Goal: Task Accomplishment & Management: Complete application form

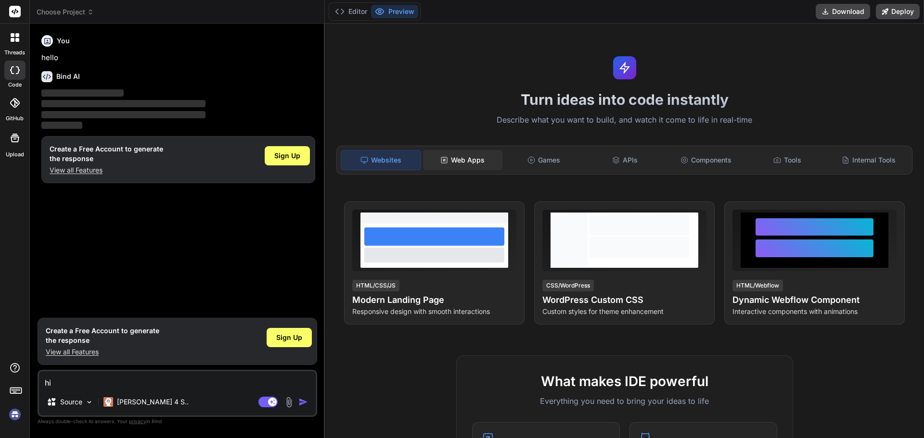
click at [457, 158] on div "Web Apps" at bounding box center [462, 160] width 79 height 20
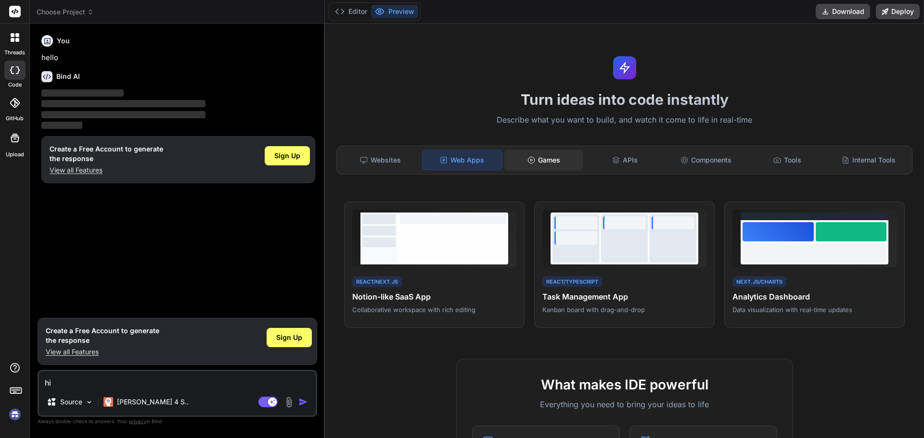
click at [562, 156] on div "Games" at bounding box center [543, 160] width 79 height 20
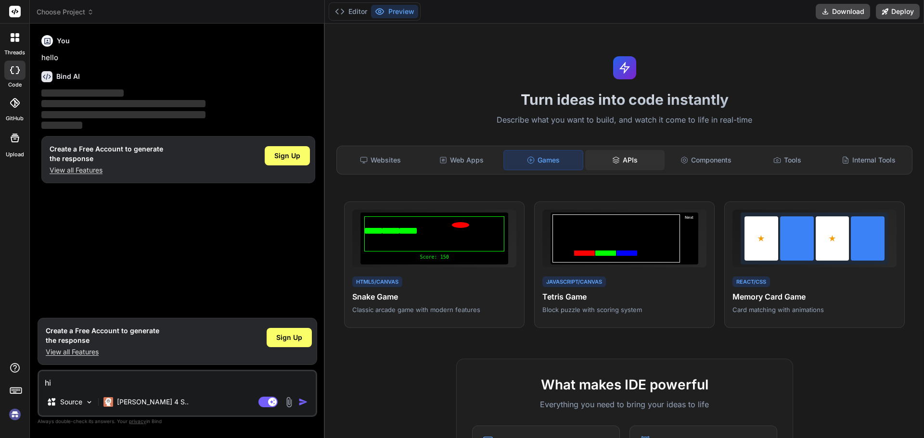
click at [650, 166] on div "APIs" at bounding box center [624, 160] width 79 height 20
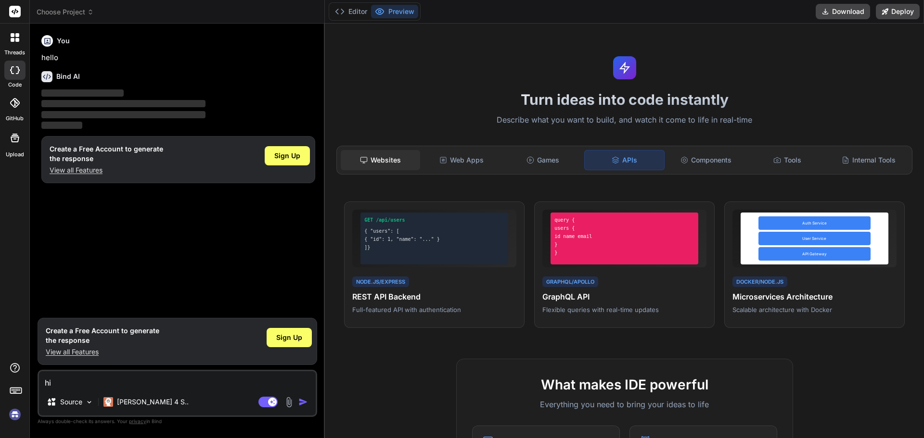
click at [395, 152] on div "Websites" at bounding box center [380, 160] width 79 height 20
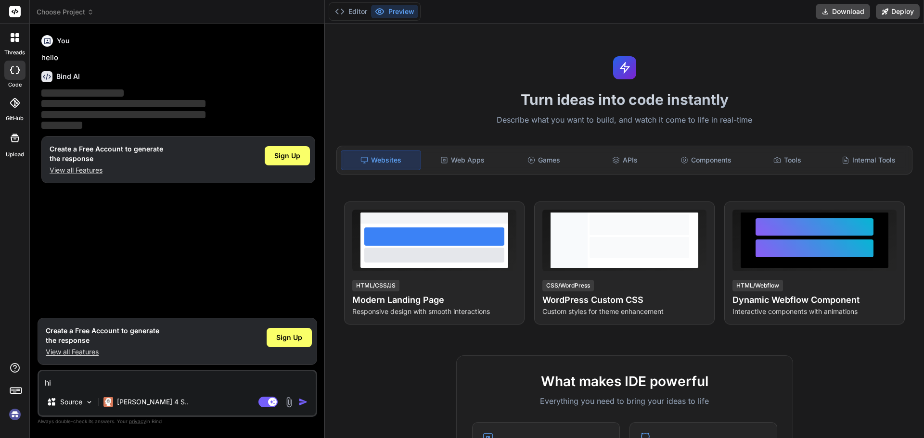
click at [624, 149] on div "Websites Web Apps Games APIs Components Tools Internal Tools" at bounding box center [624, 160] width 576 height 29
click at [621, 161] on div "APIs" at bounding box center [624, 160] width 79 height 20
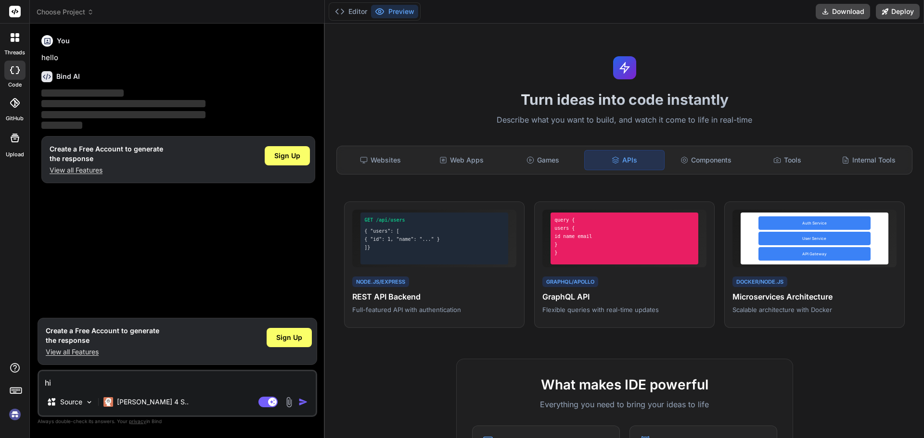
click at [11, 39] on icon at bounding box center [15, 37] width 9 height 9
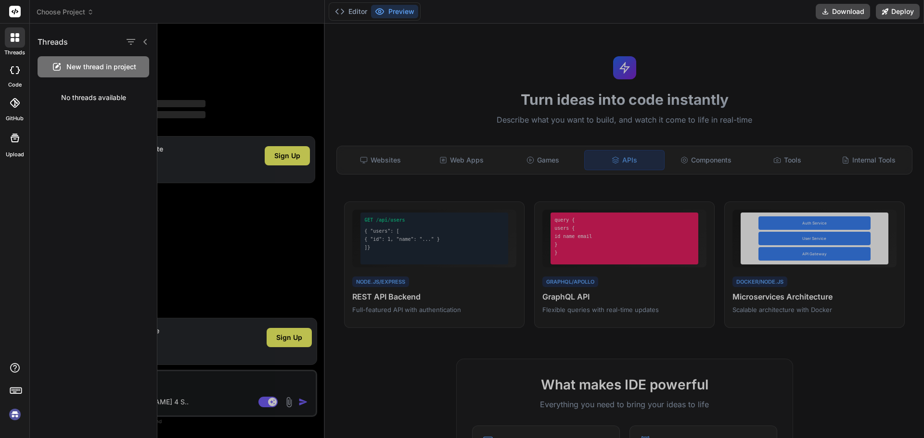
click at [176, 62] on div at bounding box center [540, 231] width 767 height 415
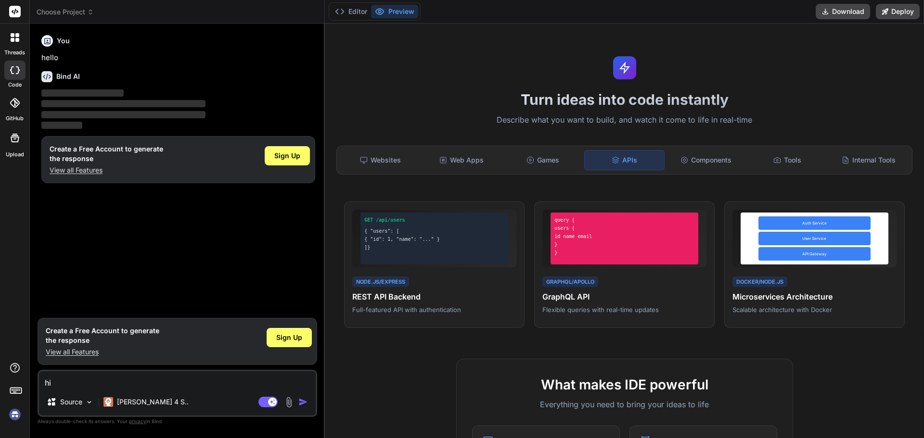
click at [85, 379] on textarea "hi" at bounding box center [177, 379] width 277 height 17
click at [292, 335] on span "Sign Up" at bounding box center [289, 338] width 26 height 10
click at [287, 332] on div "Sign Up" at bounding box center [289, 337] width 45 height 19
click at [450, 168] on div "Web Apps" at bounding box center [461, 160] width 79 height 20
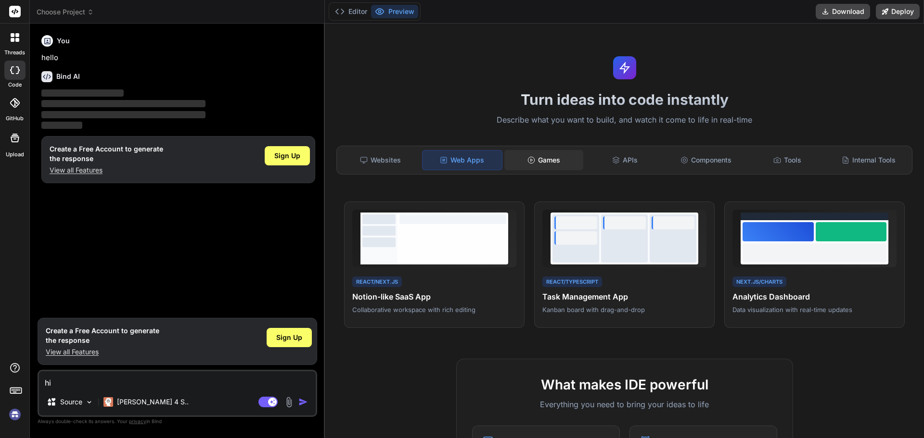
click at [525, 167] on div "Games" at bounding box center [543, 160] width 79 height 20
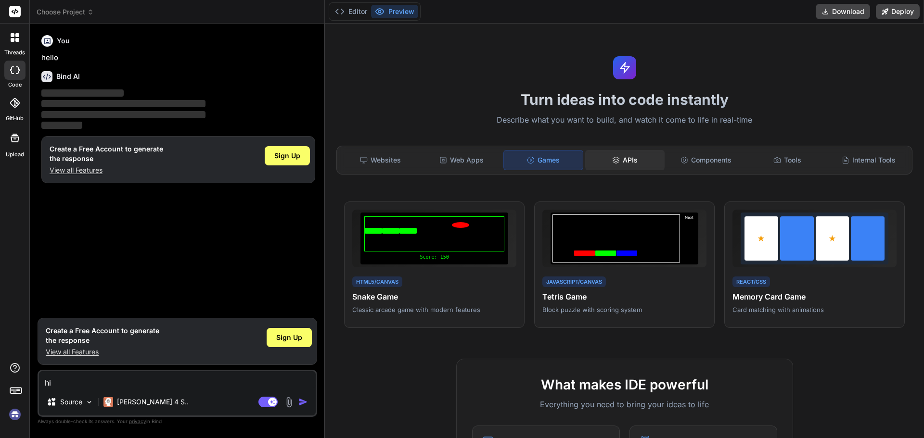
click at [614, 167] on div "APIs" at bounding box center [624, 160] width 79 height 20
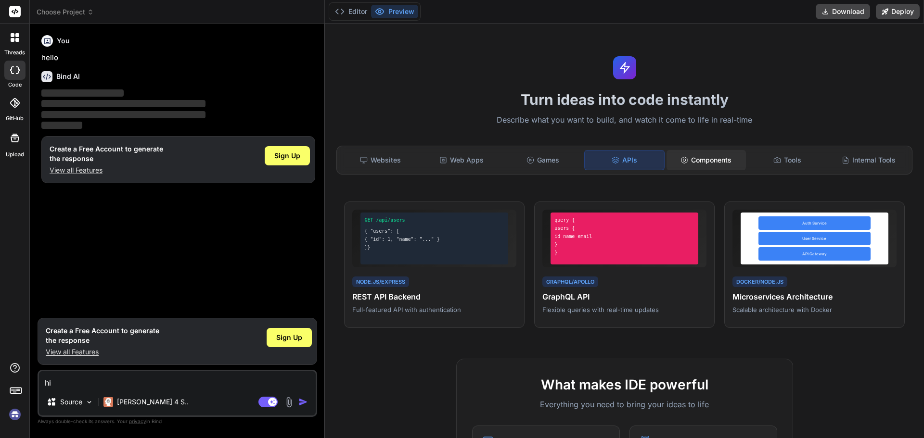
click at [685, 166] on div "Components" at bounding box center [705, 160] width 79 height 20
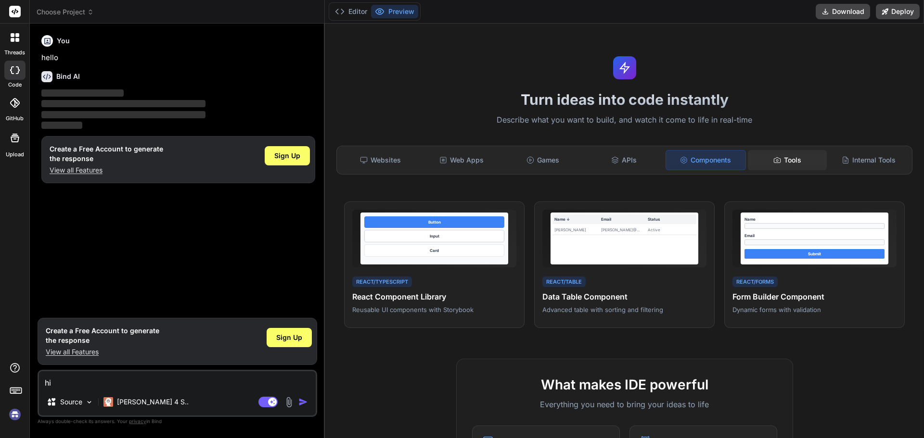
click at [771, 165] on div "Tools" at bounding box center [787, 160] width 79 height 20
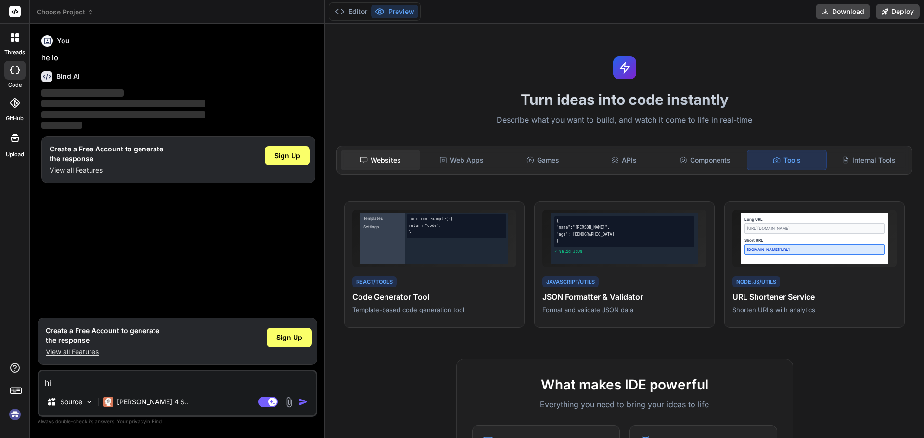
click at [395, 164] on div "Websites" at bounding box center [380, 160] width 79 height 20
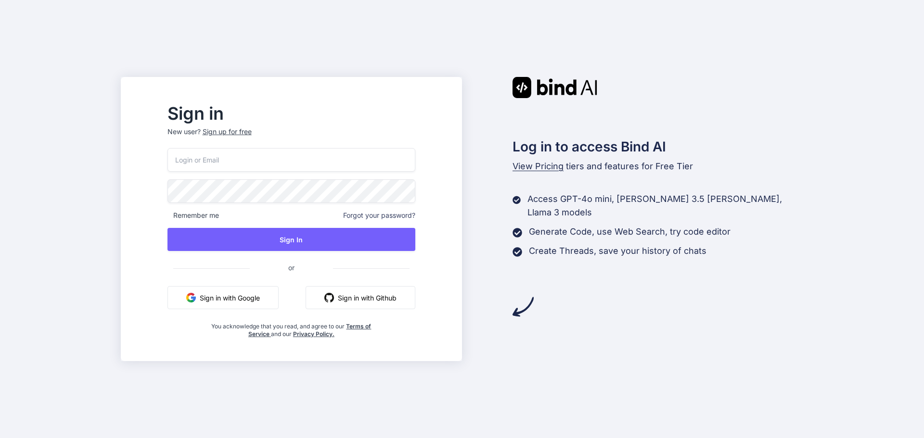
click at [233, 160] on input "email" at bounding box center [291, 160] width 248 height 24
click at [261, 158] on input "email" at bounding box center [291, 160] width 248 height 24
paste input "abc@yopmail.com"
type input "abc@yopmail.com"
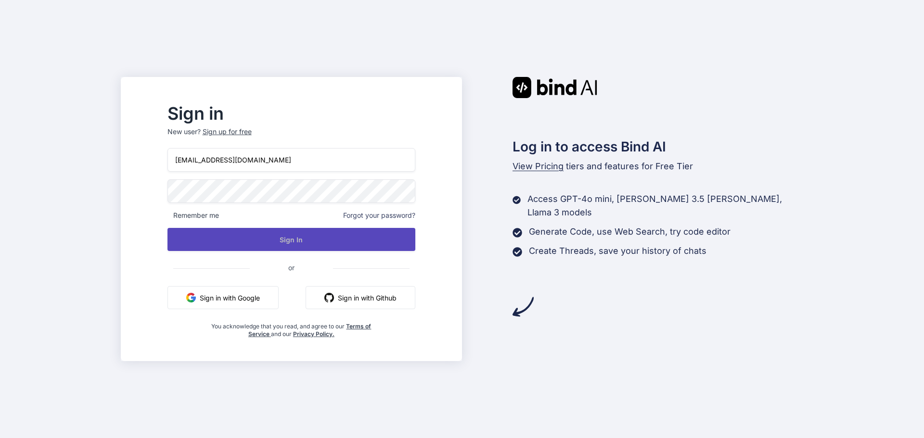
click at [257, 238] on button "Sign In" at bounding box center [291, 239] width 248 height 23
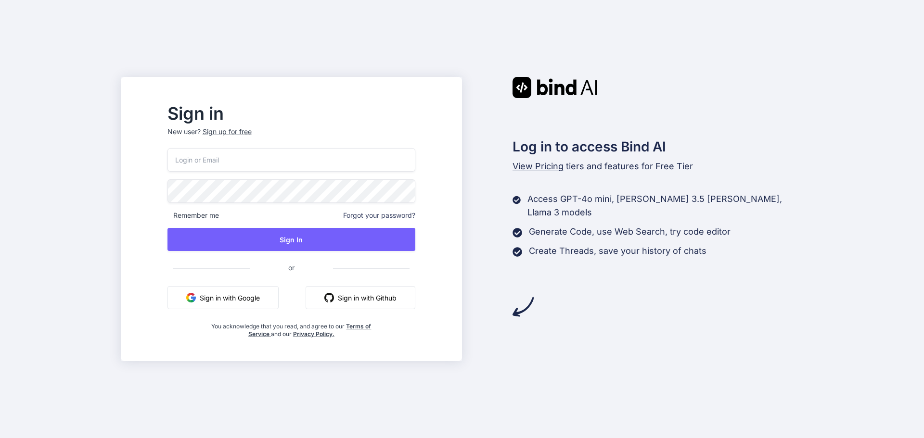
click at [252, 135] on div "Sign up for free" at bounding box center [227, 132] width 49 height 10
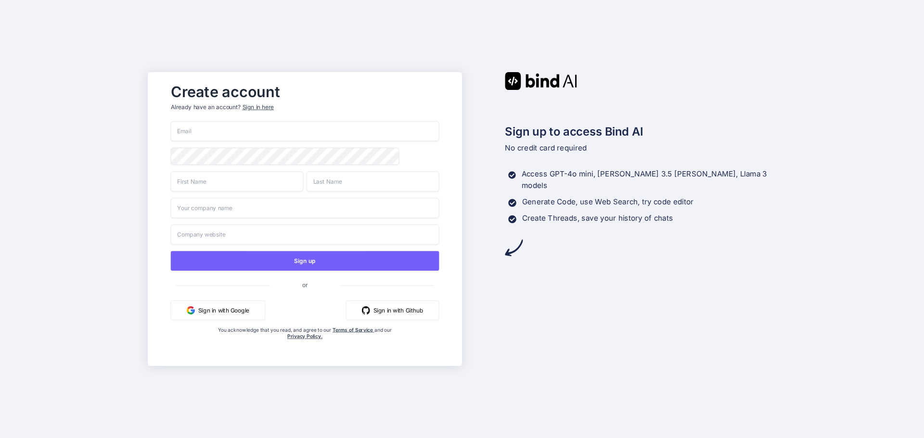
click at [240, 134] on input "email" at bounding box center [305, 131] width 269 height 20
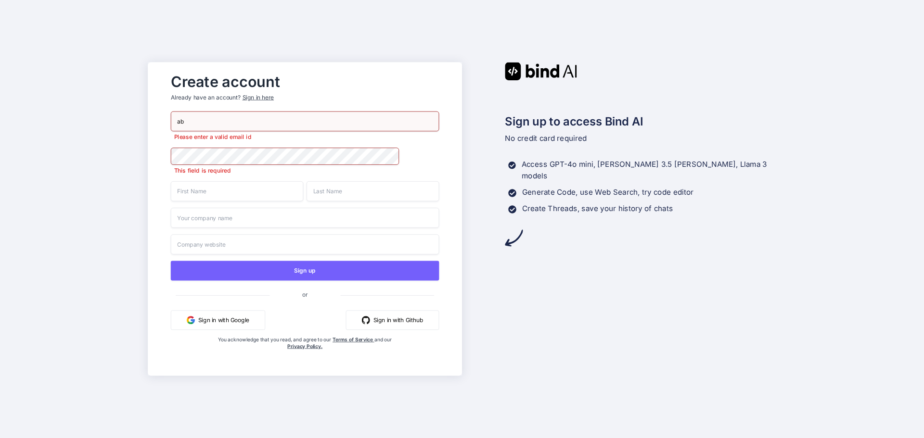
click at [234, 127] on input "ab" at bounding box center [305, 122] width 269 height 20
type input "abc@chetu.com"
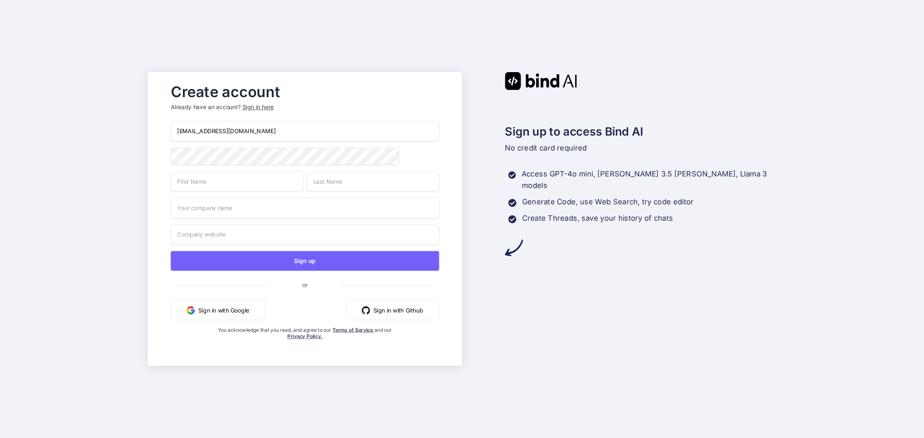
click at [205, 188] on input "text" at bounding box center [237, 181] width 132 height 20
type input "Raj"
click at [338, 185] on input "text" at bounding box center [373, 181] width 132 height 20
type input "Barman"
click at [310, 203] on input "text" at bounding box center [305, 208] width 269 height 20
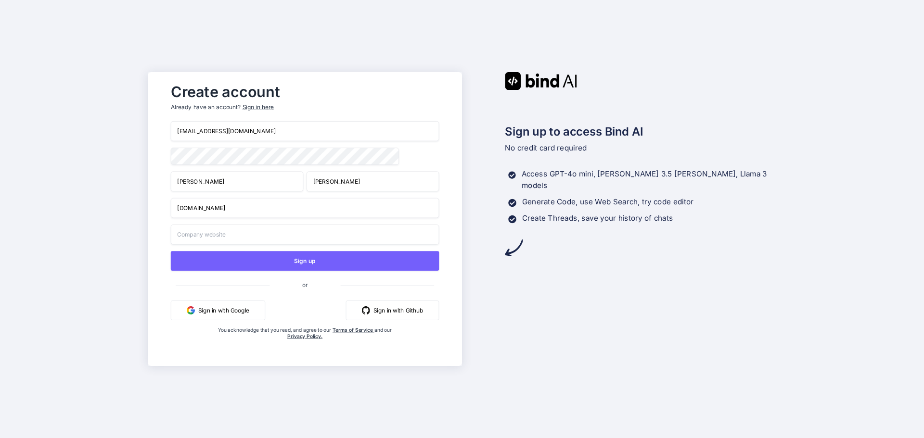
type input "abc.com"
click at [228, 232] on input "text" at bounding box center [305, 235] width 269 height 20
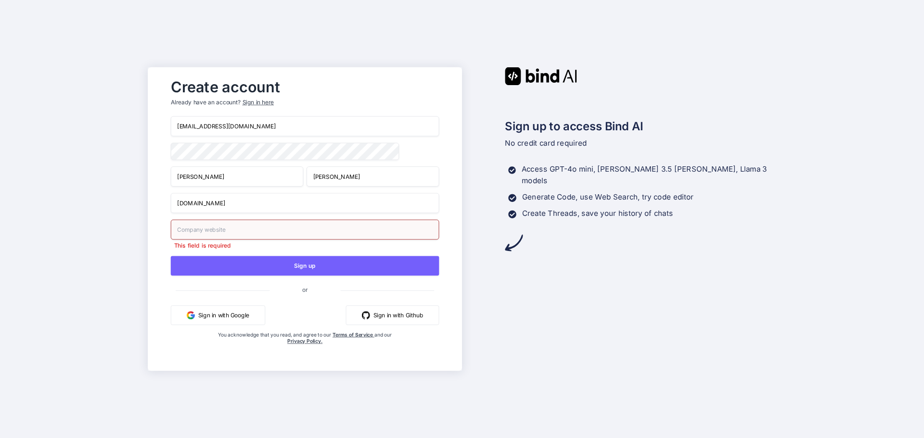
drag, startPoint x: 229, startPoint y: 216, endPoint x: 169, endPoint y: 209, distance: 60.0
click at [169, 209] on div "Create account Already have an account? Sign in here abc@chetu.com Raj Barman a…" at bounding box center [305, 219] width 288 height 291
click at [217, 232] on input "text" at bounding box center [305, 230] width 269 height 20
paste input "abc.com"
type input "a"
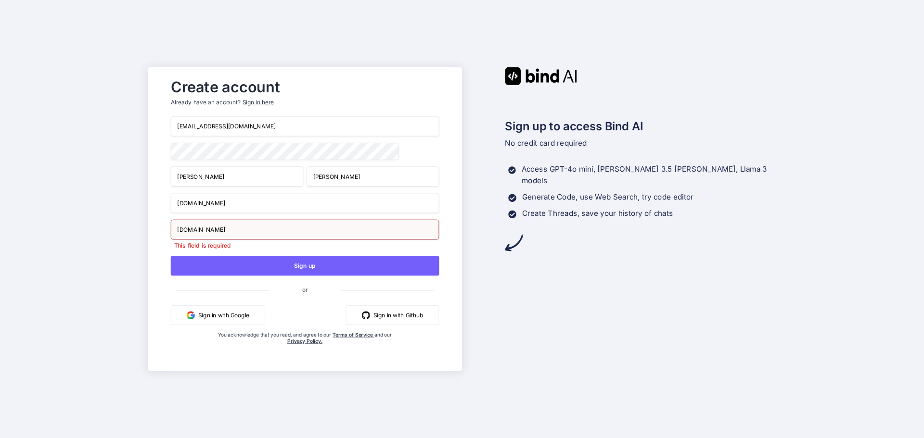
type input "axpo.info"
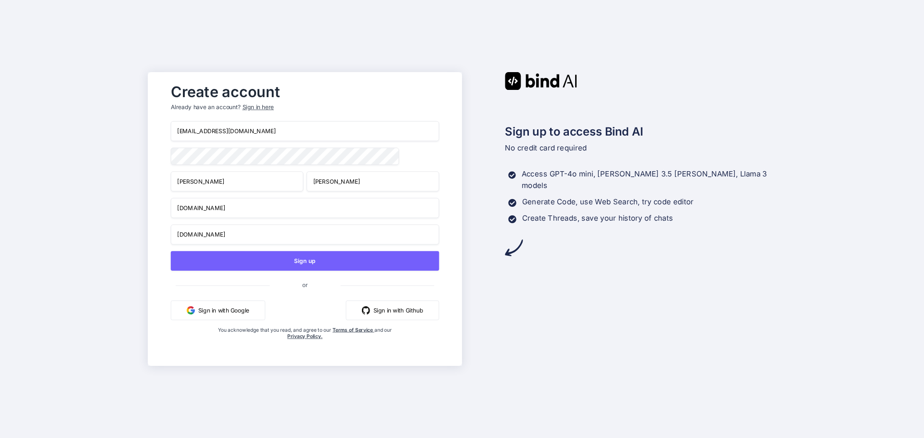
drag, startPoint x: 230, startPoint y: 128, endPoint x: 156, endPoint y: 124, distance: 74.3
click at [156, 124] on div "Create account Already have an account? Sign in here abc@chetu.com Raj Barman a…" at bounding box center [305, 219] width 314 height 294
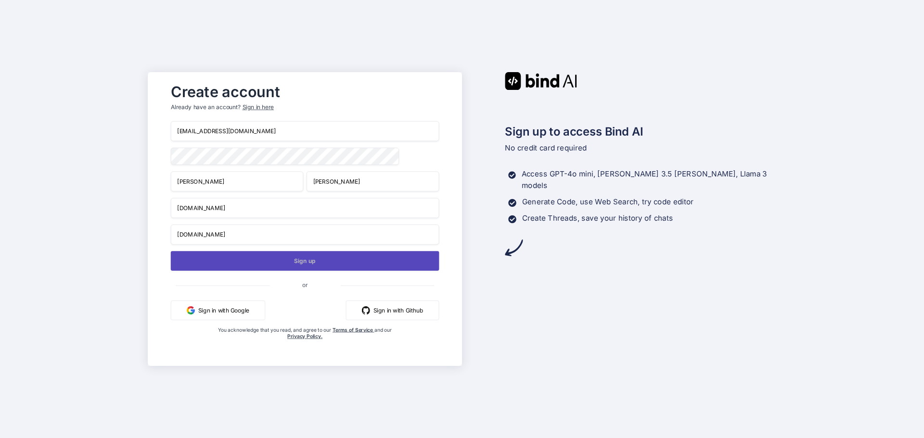
click at [303, 269] on button "Sign up" at bounding box center [305, 261] width 269 height 20
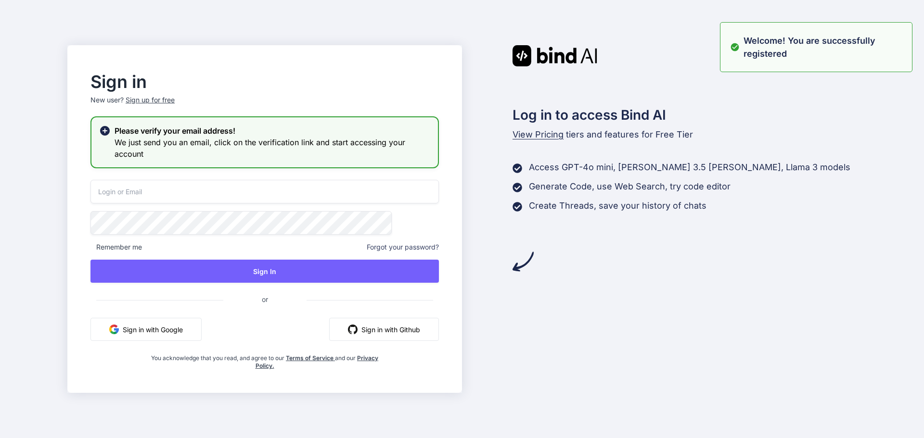
click at [258, 183] on input "email" at bounding box center [264, 192] width 348 height 24
paste input "abc@chetu.com"
type input "abc@chetu.com"
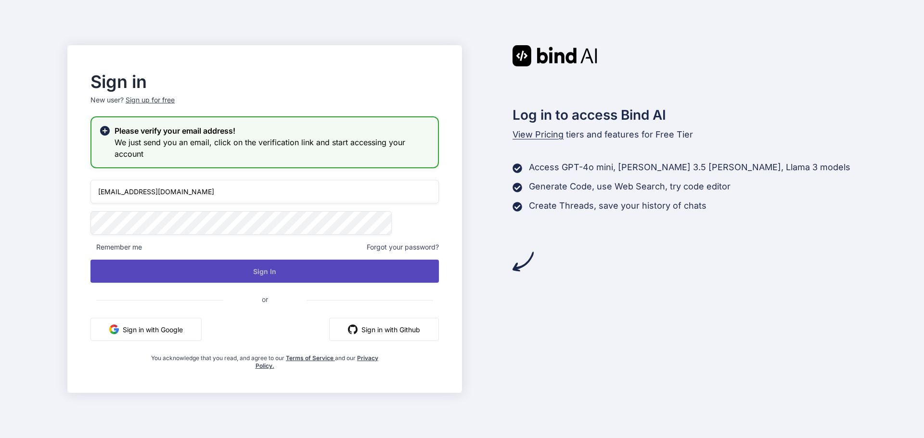
click at [263, 268] on button "Sign In" at bounding box center [264, 271] width 348 height 23
click at [215, 263] on button "Sign In" at bounding box center [264, 271] width 348 height 23
